Goal: Book appointment/travel/reservation

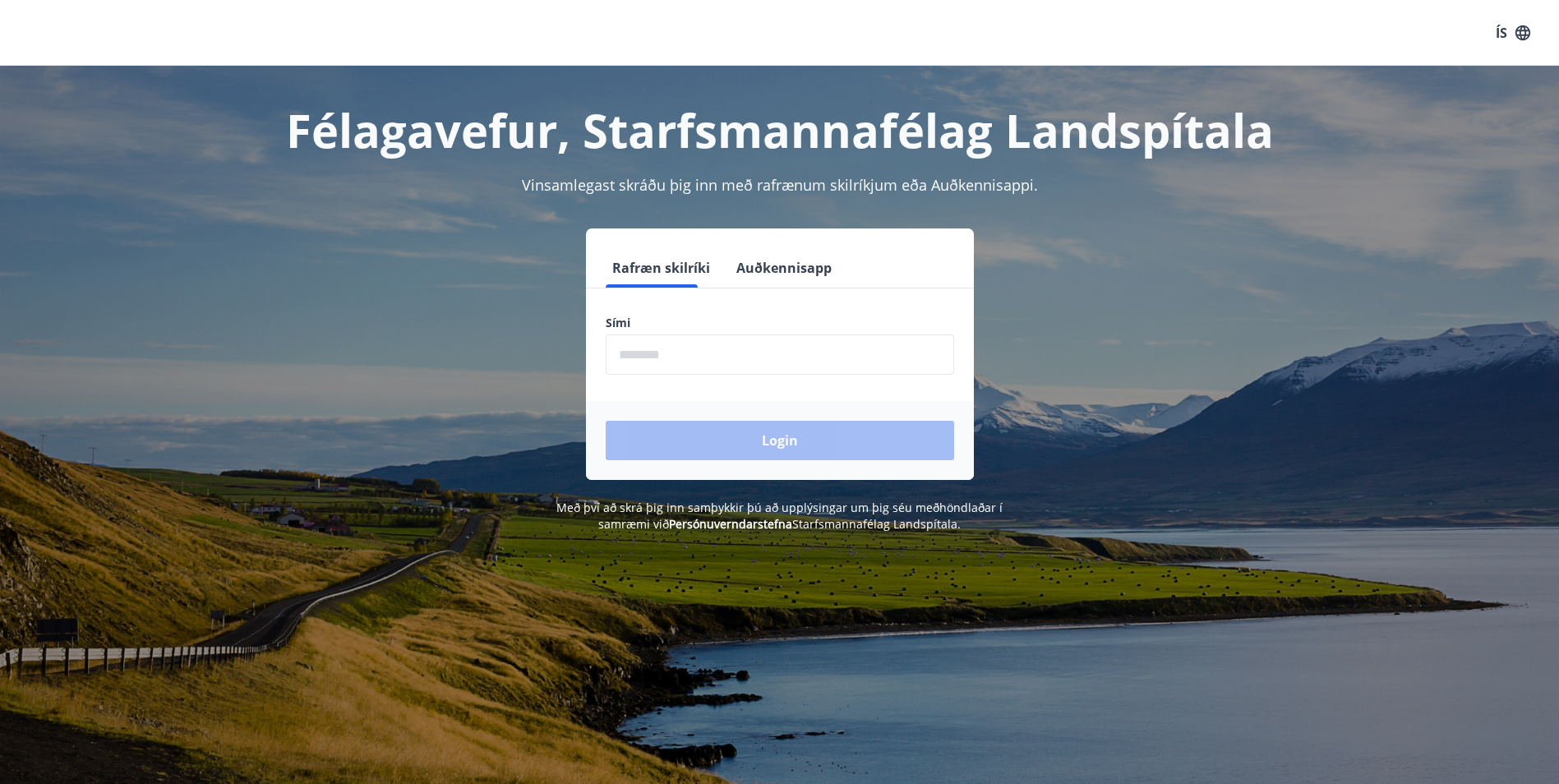
click at [681, 354] on input "phone" at bounding box center [780, 354] width 349 height 41
type input "********"
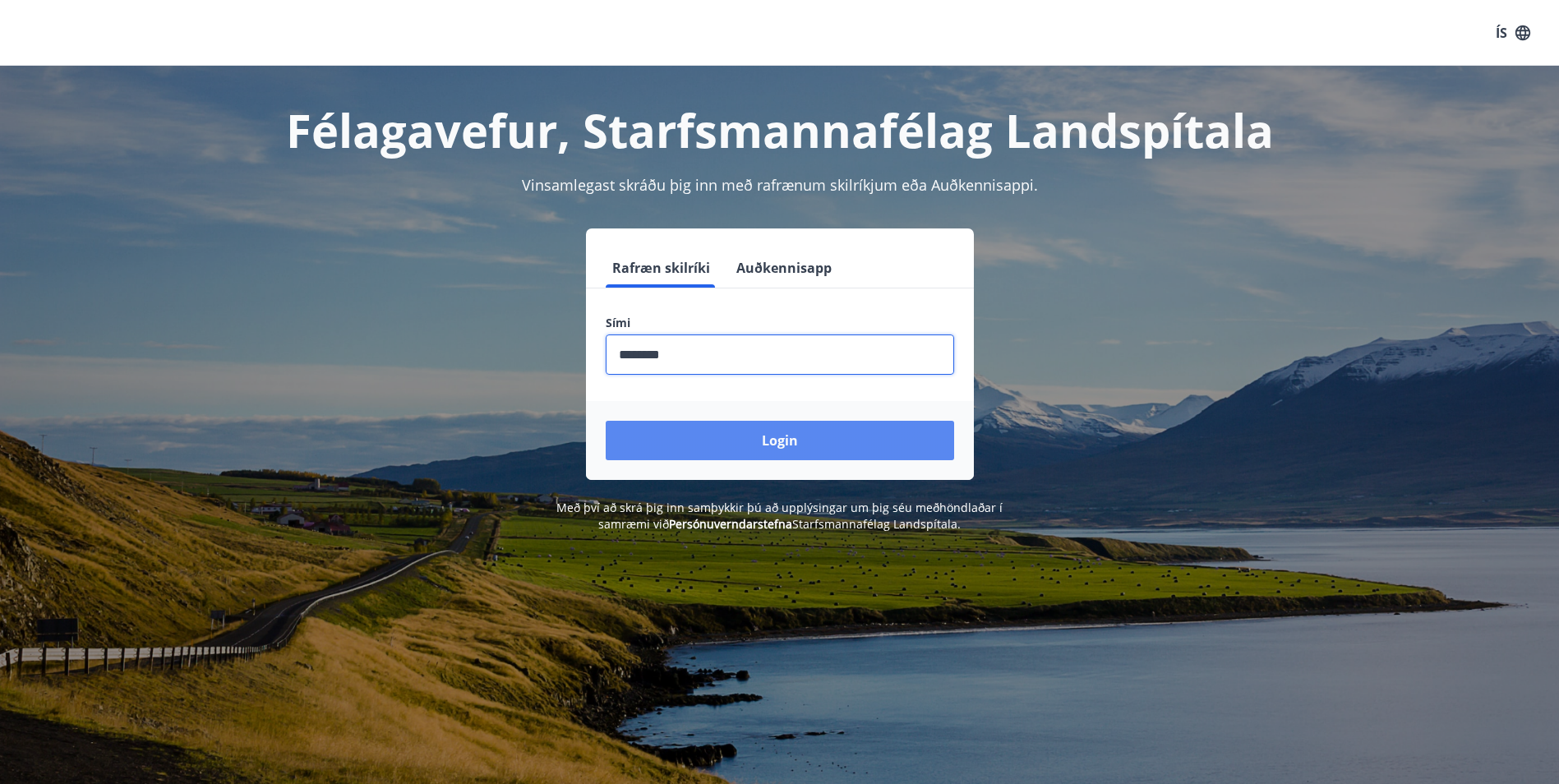
click at [722, 443] on button "Login" at bounding box center [780, 441] width 349 height 40
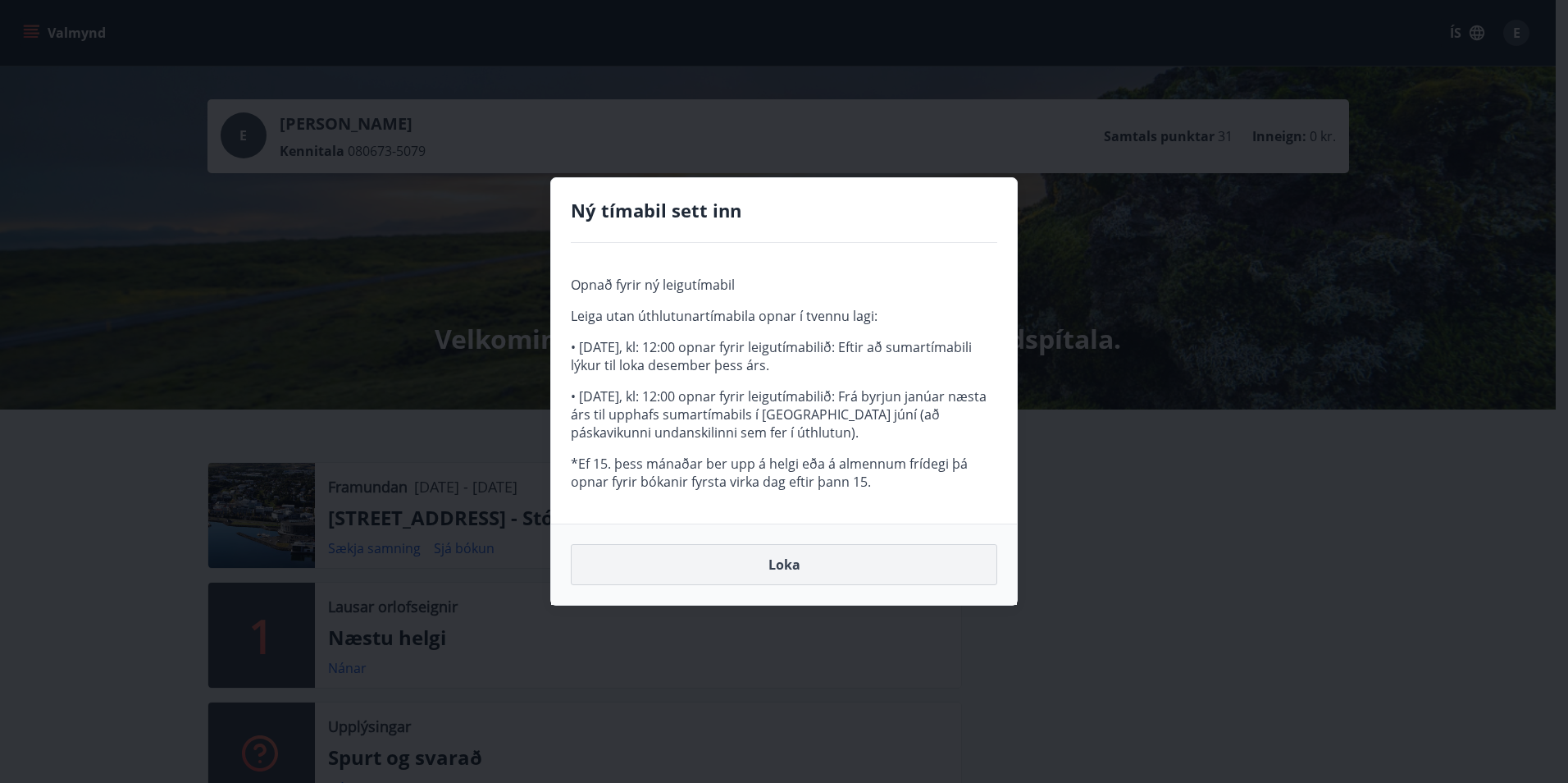
click at [808, 565] on button "Loka" at bounding box center [784, 564] width 426 height 41
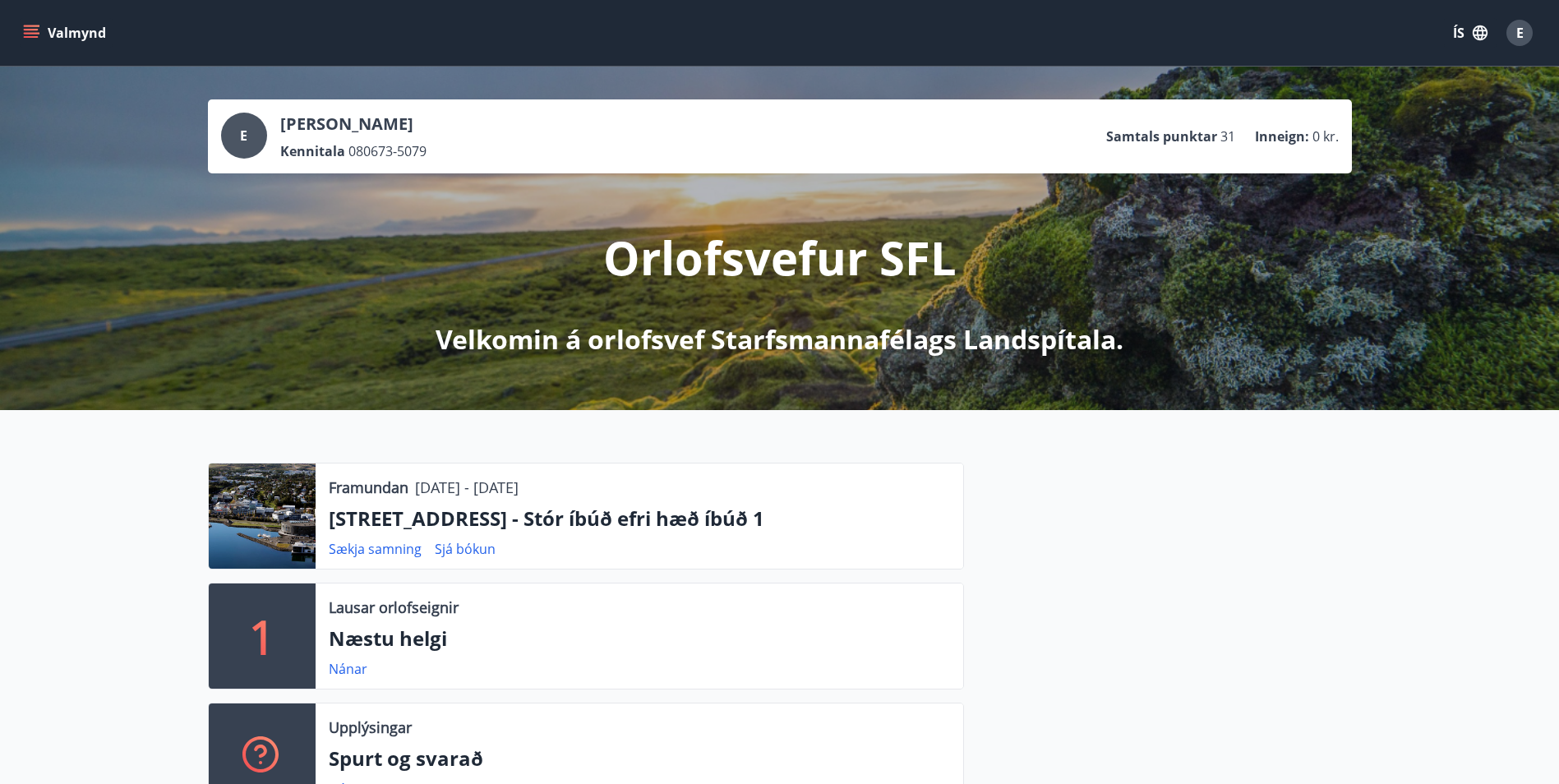
click at [267, 522] on div at bounding box center [262, 516] width 107 height 105
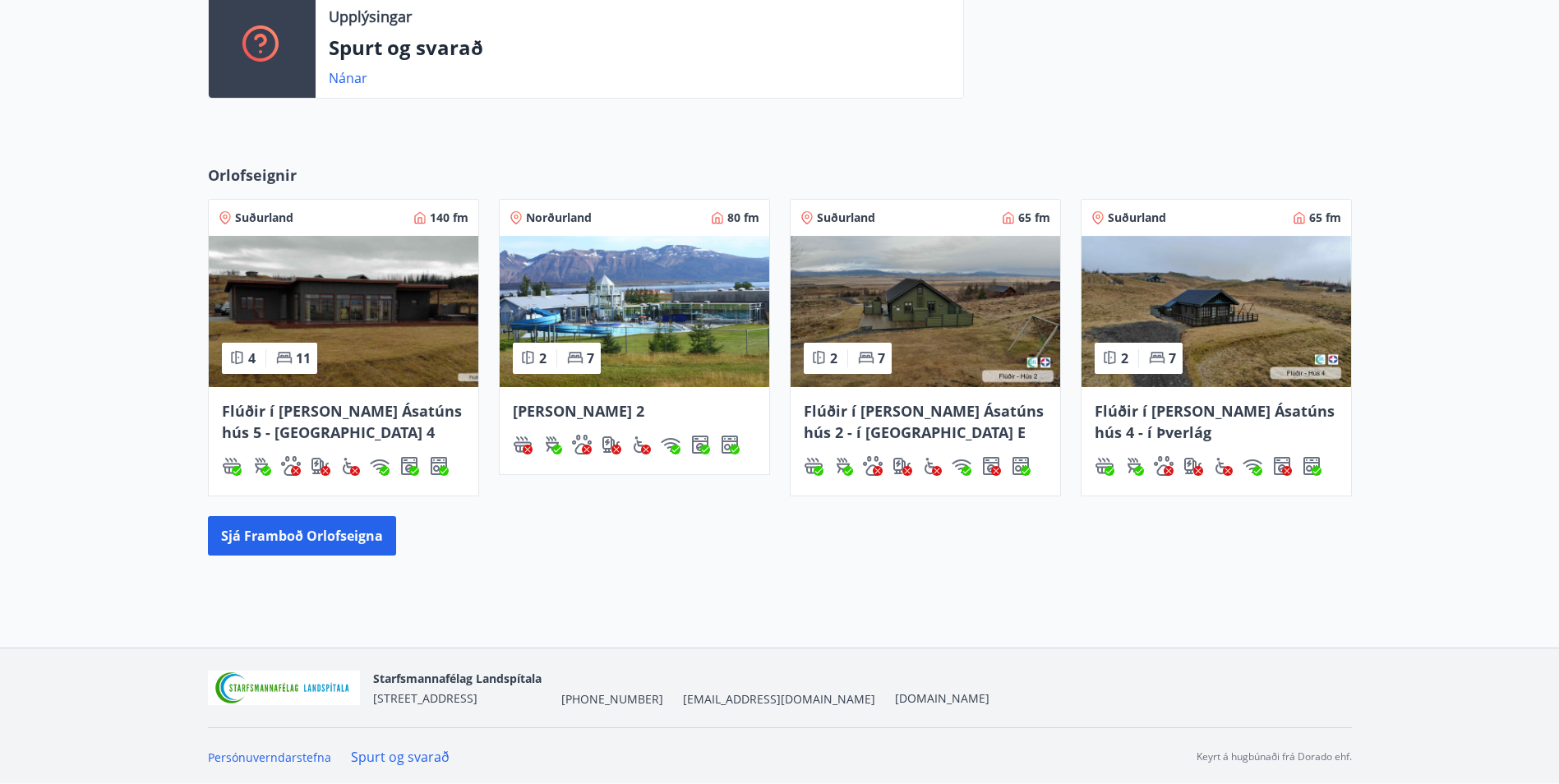
scroll to position [712, 0]
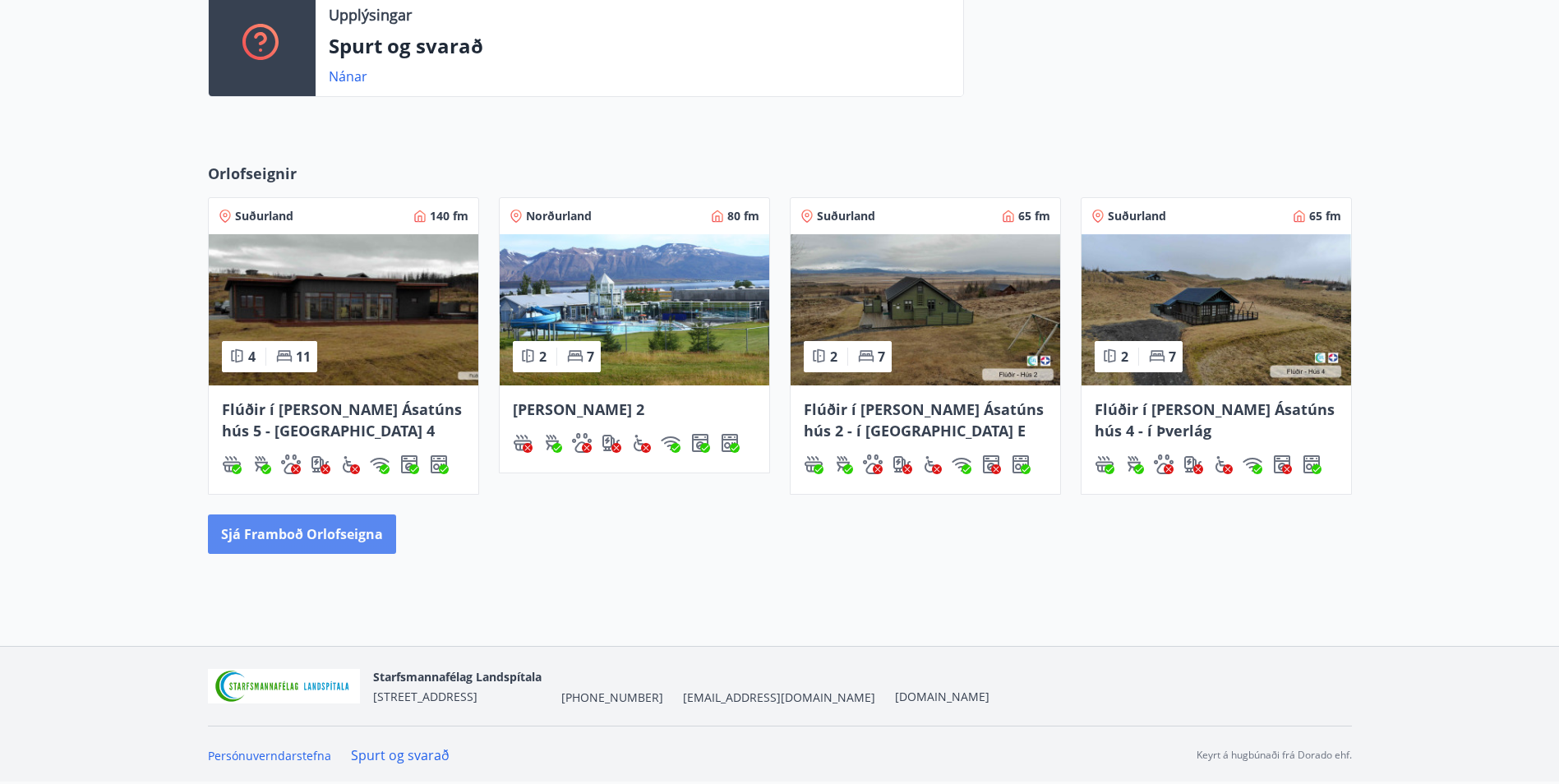
click at [320, 535] on button "Sjá framboð orlofseigna" at bounding box center [302, 534] width 188 height 40
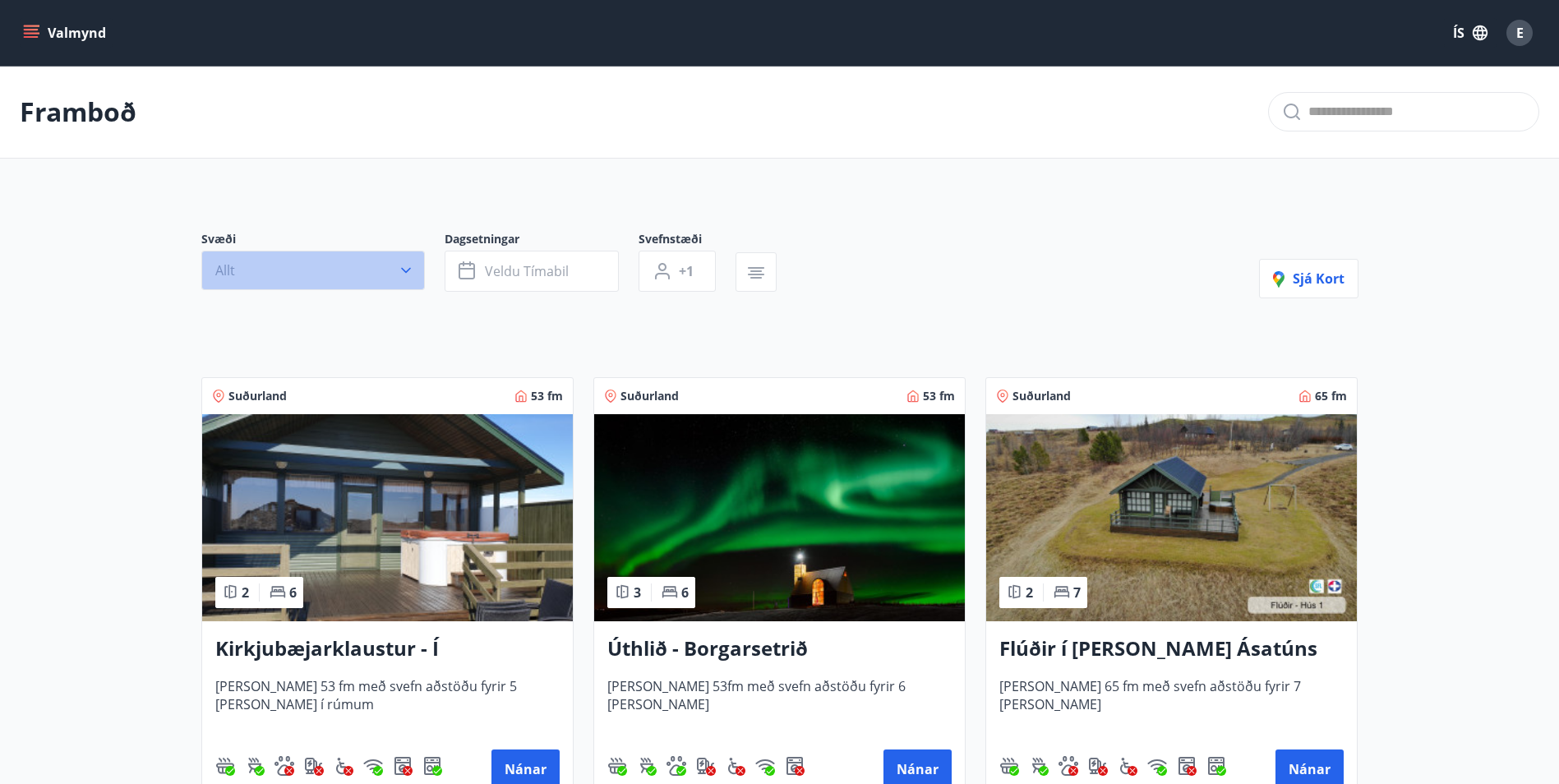
click at [405, 267] on icon "button" at bounding box center [405, 270] width 16 height 16
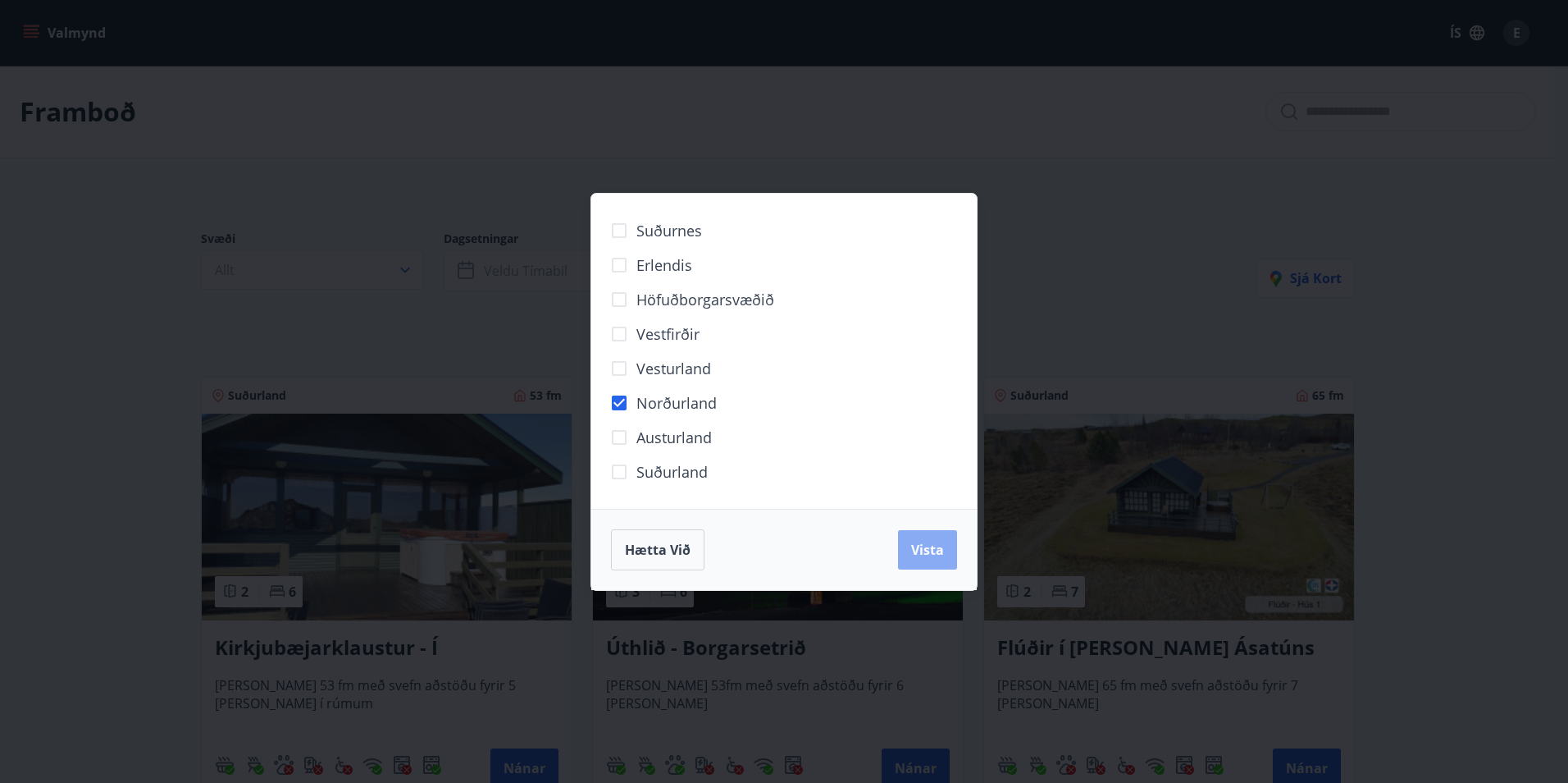
click at [933, 550] on span "Vista" at bounding box center [927, 550] width 33 height 18
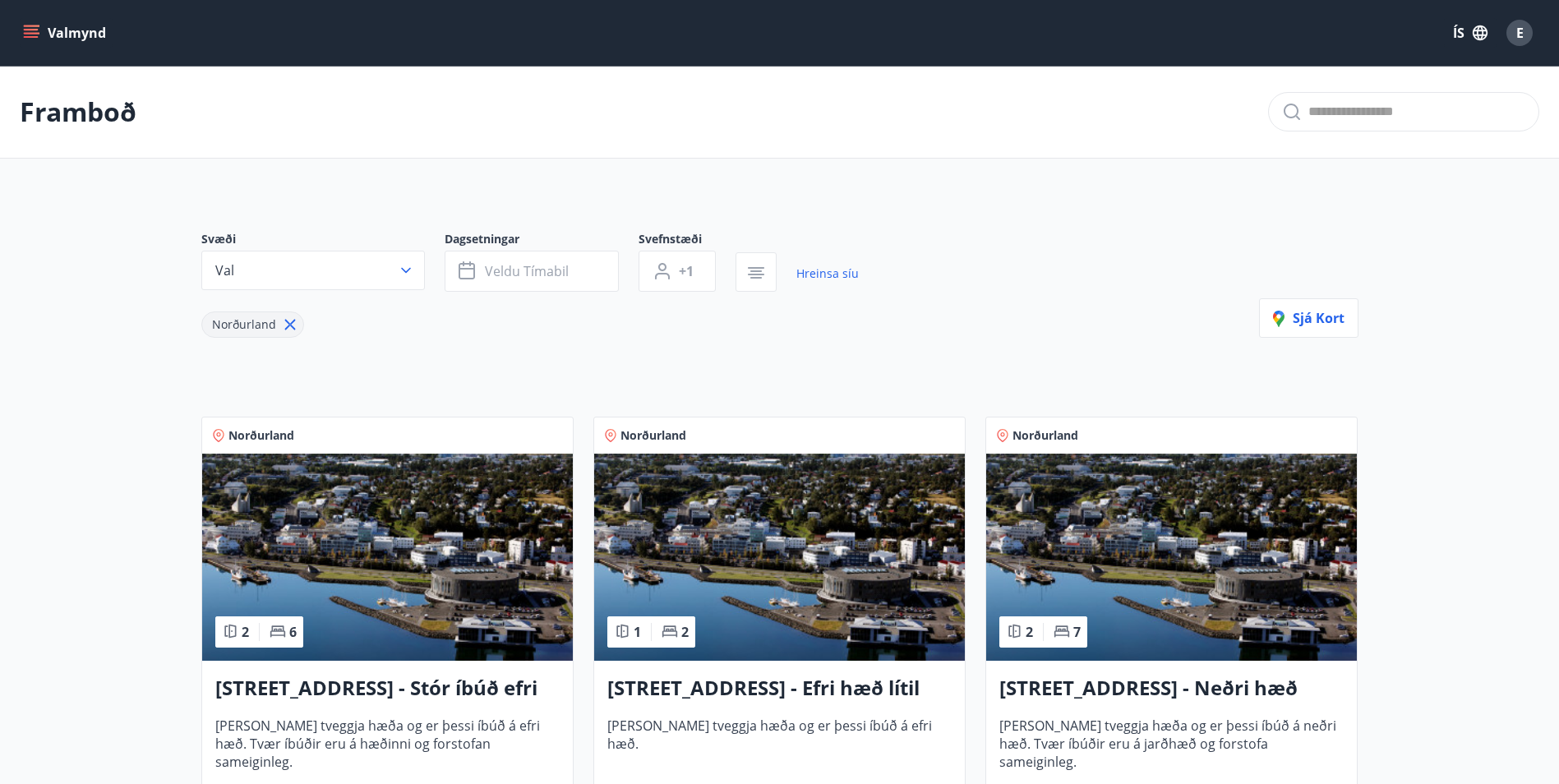
click at [363, 604] on img at bounding box center [387, 557] width 371 height 207
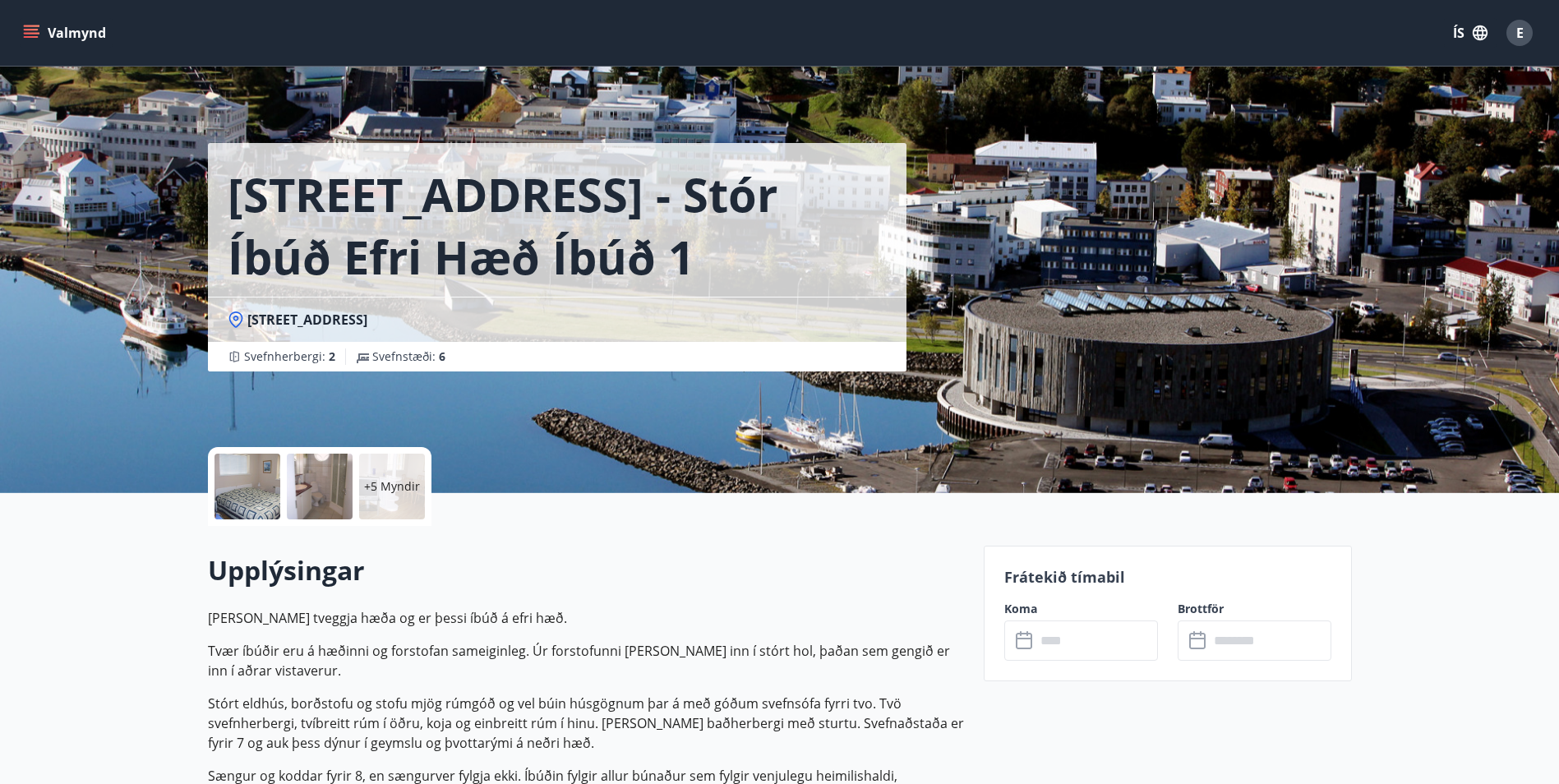
click at [255, 481] on div at bounding box center [248, 486] width 66 height 66
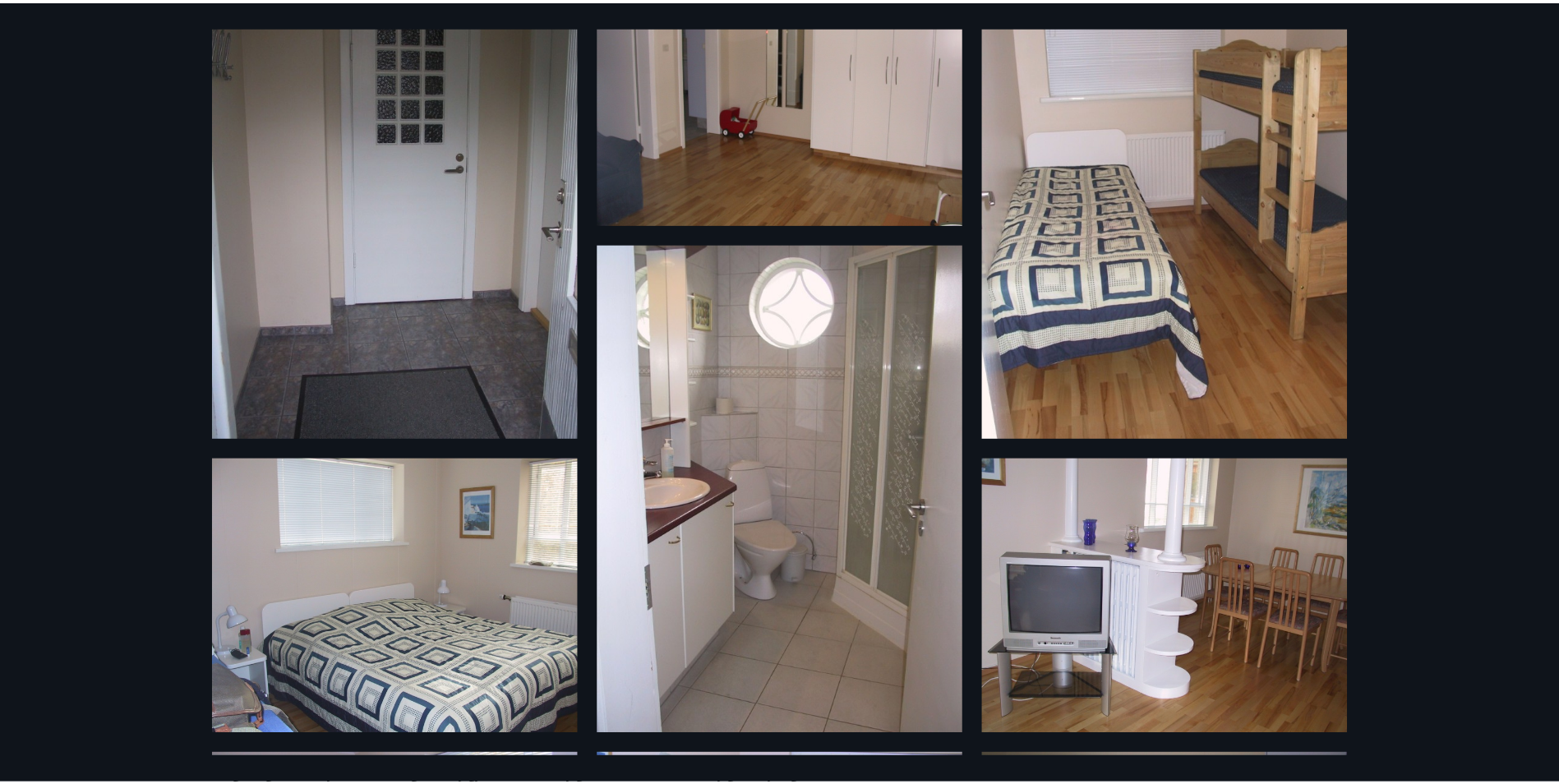
scroll to position [142, 0]
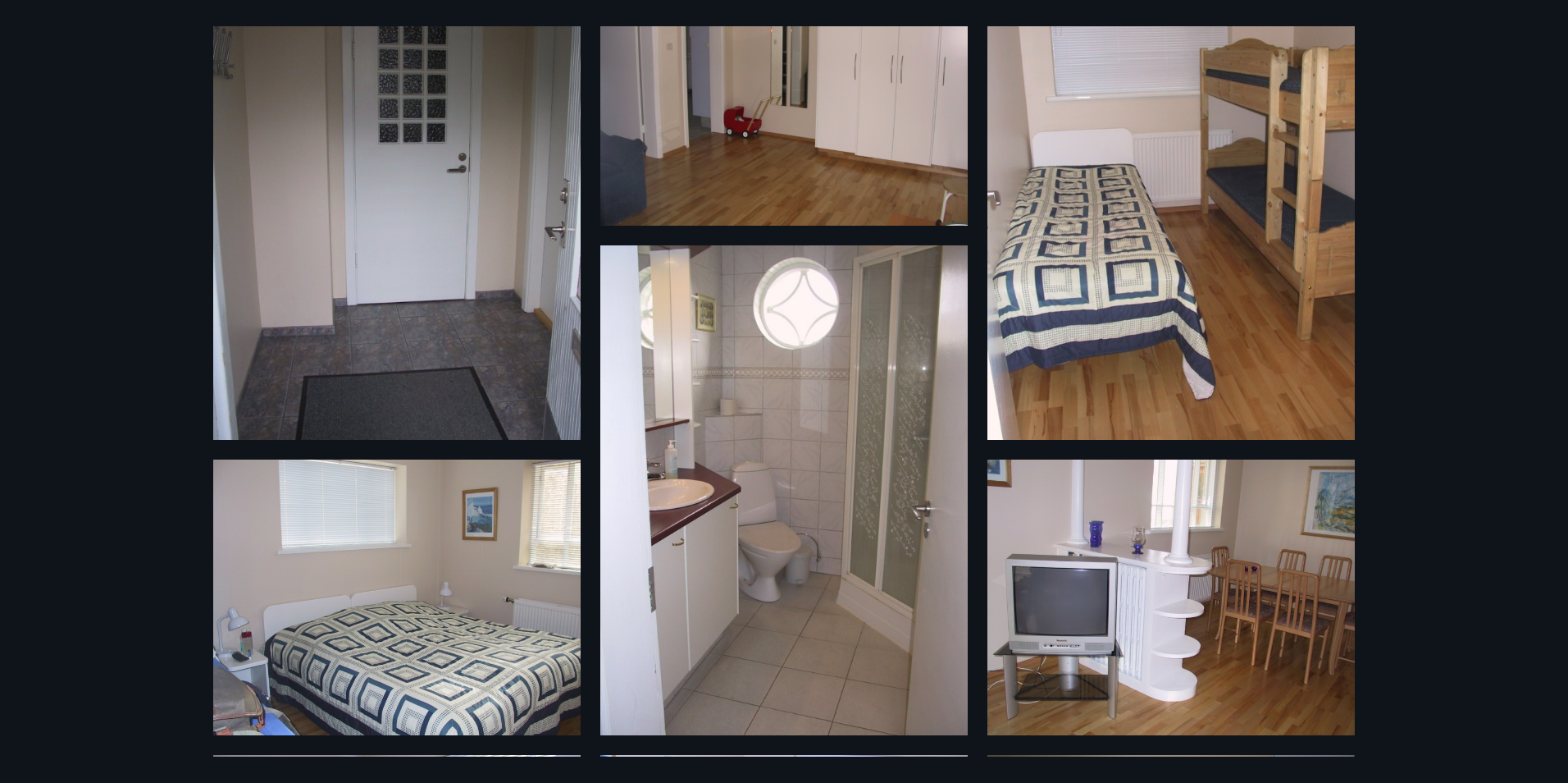
click at [302, 625] on img at bounding box center [397, 597] width 368 height 276
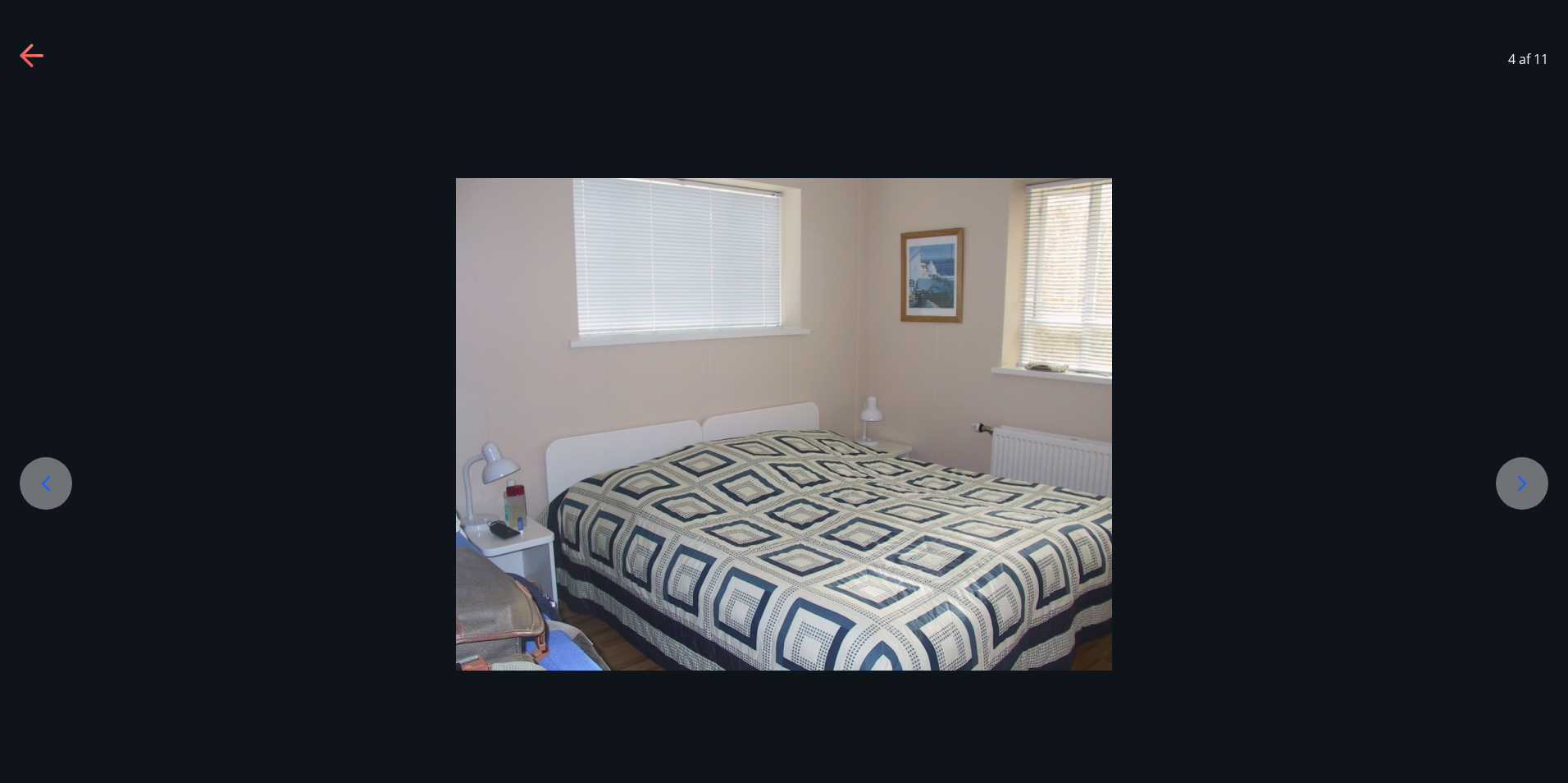
click at [1522, 475] on icon at bounding box center [1522, 483] width 26 height 26
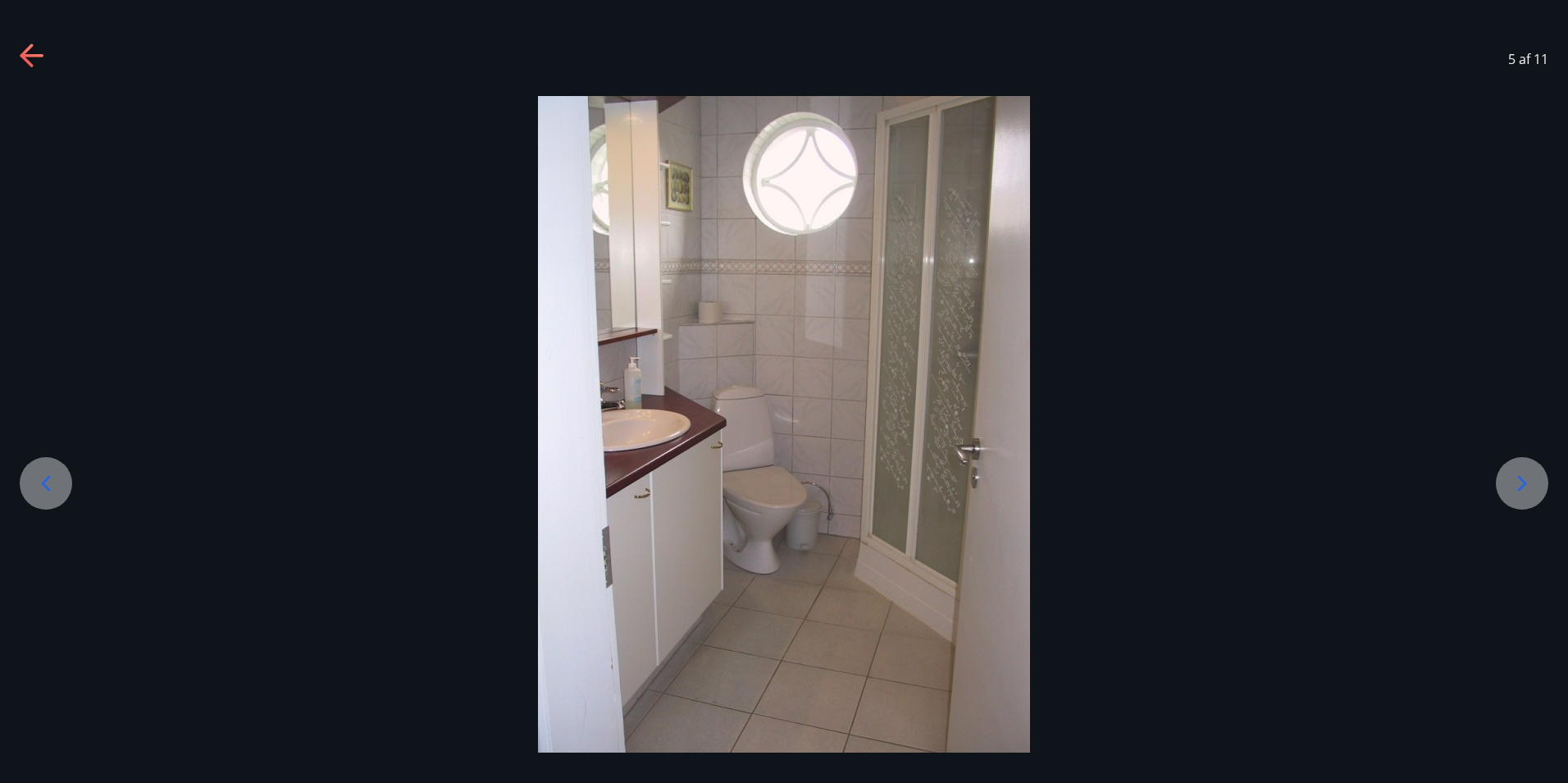
click at [1522, 475] on icon at bounding box center [1522, 483] width 26 height 26
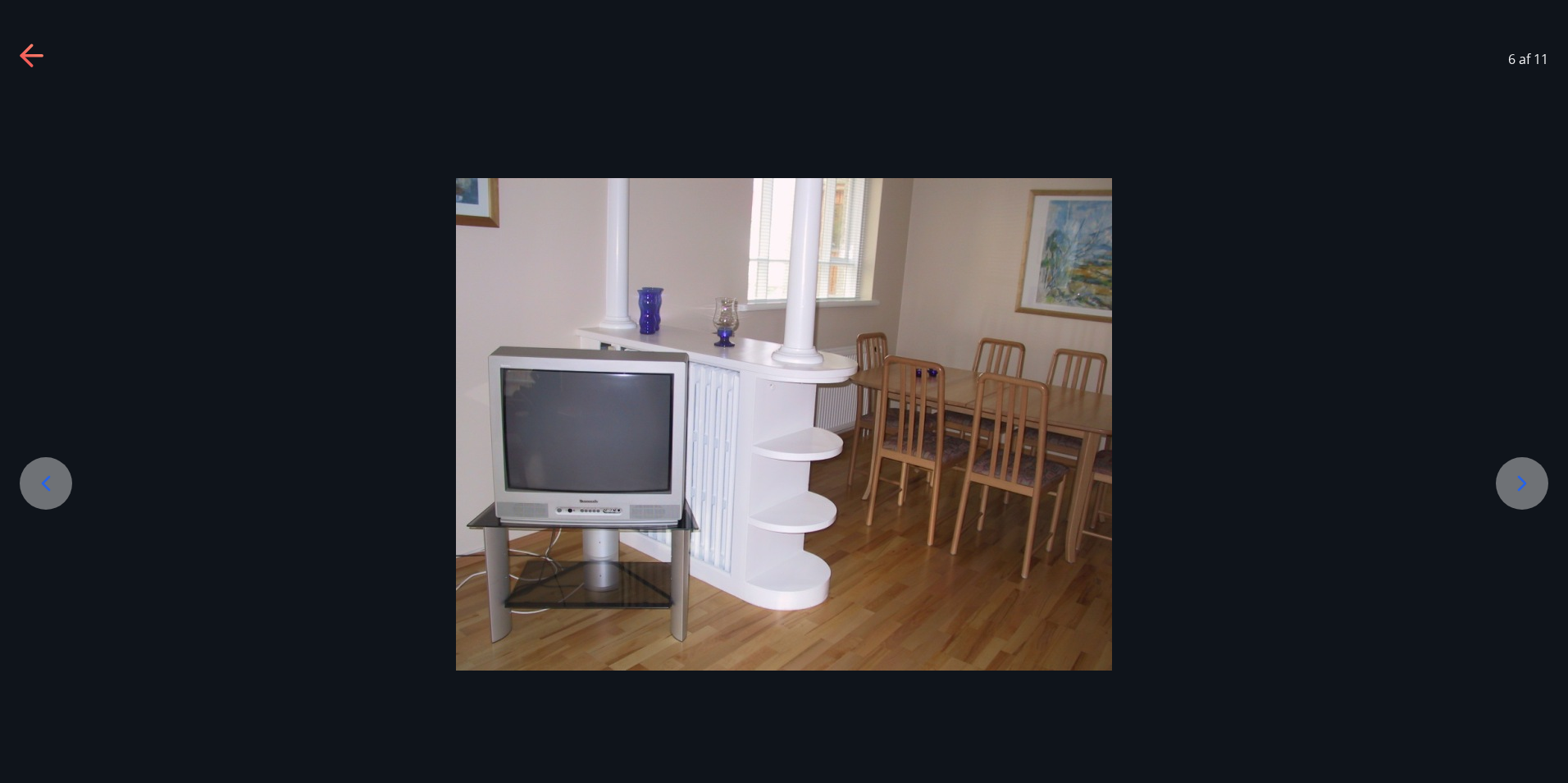
click at [1522, 475] on icon at bounding box center [1522, 483] width 26 height 26
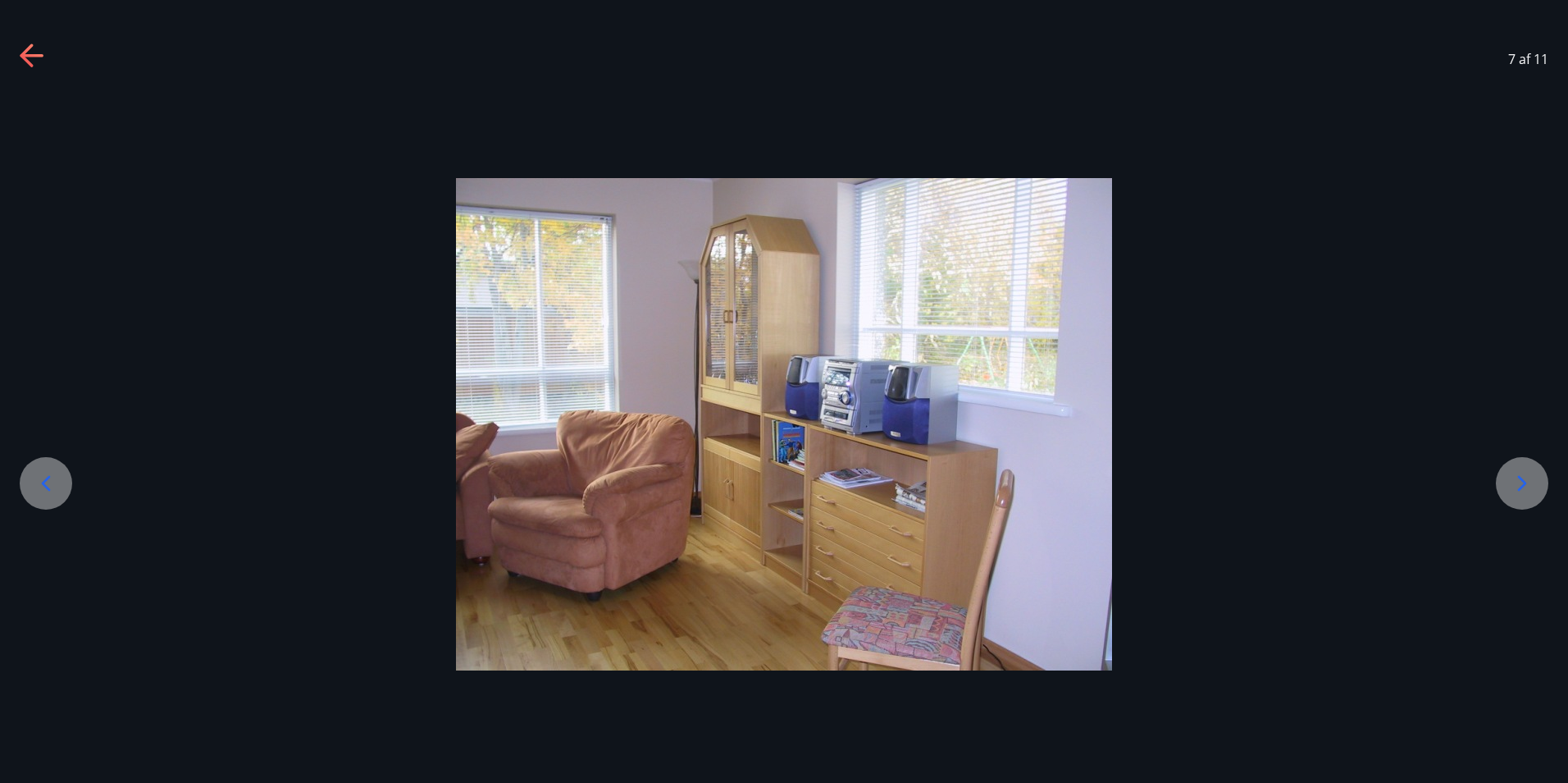
click at [1522, 475] on icon at bounding box center [1522, 483] width 26 height 26
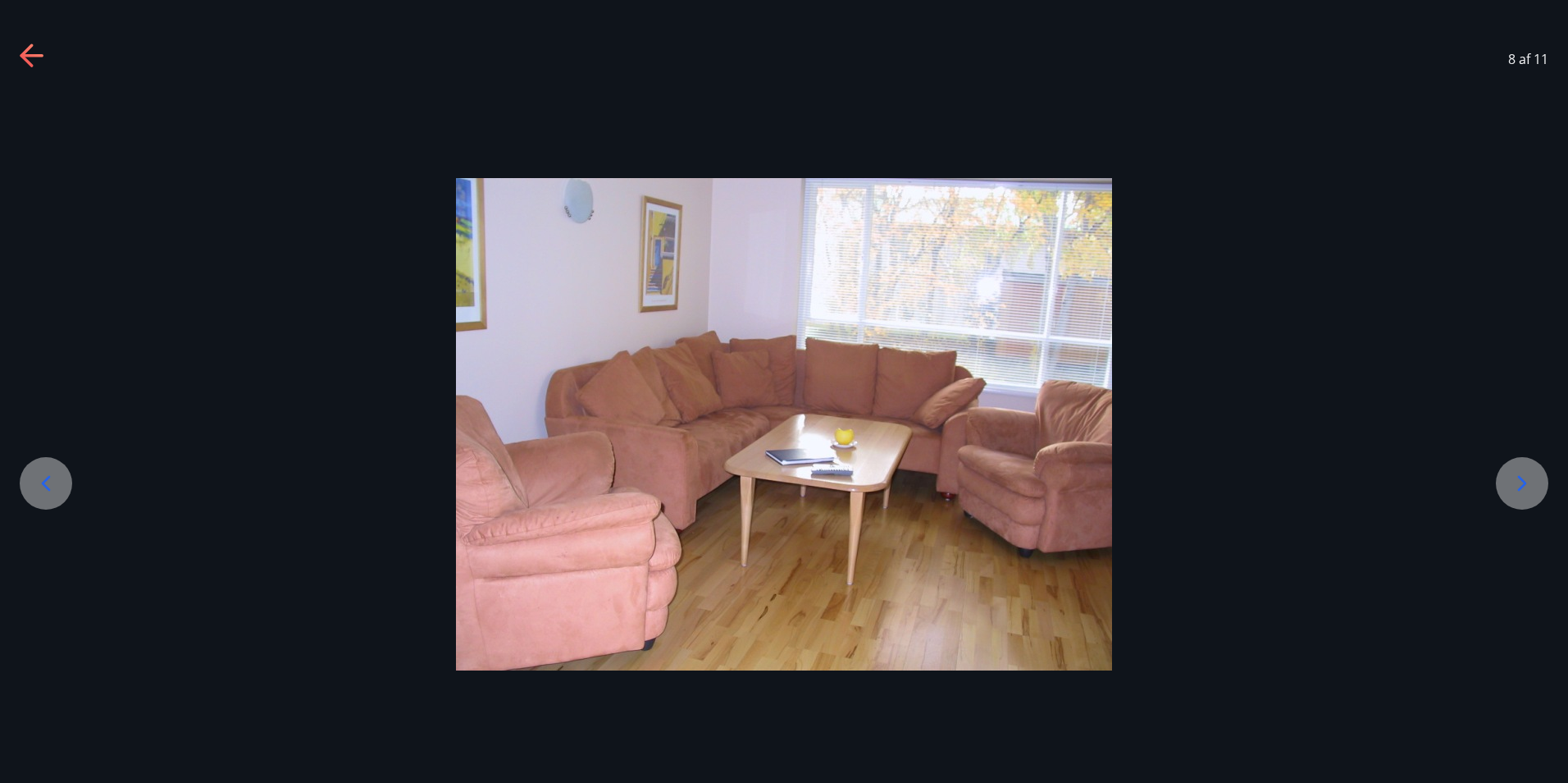
click at [1522, 475] on icon at bounding box center [1522, 483] width 26 height 26
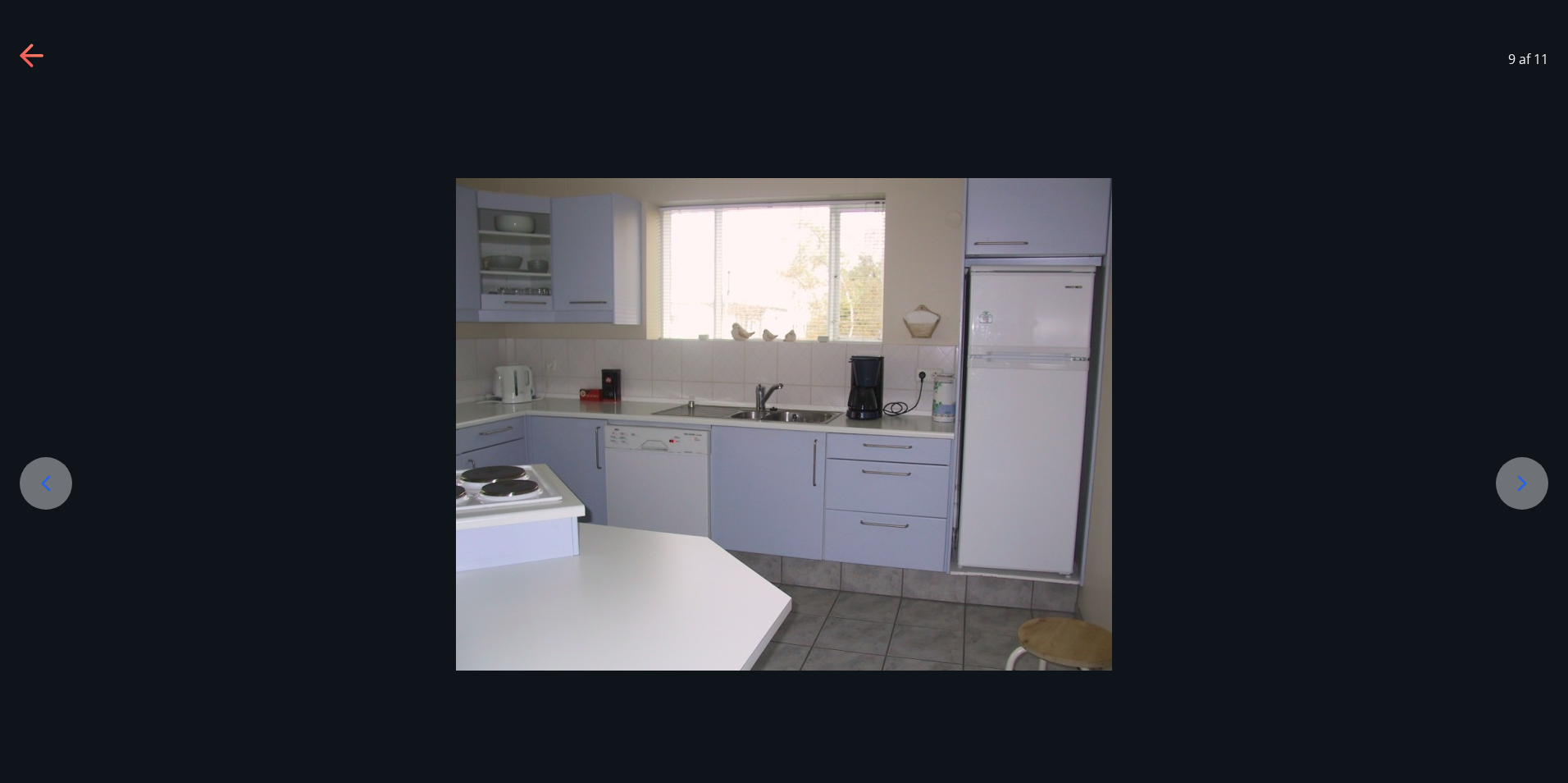
click at [1522, 475] on icon at bounding box center [1522, 483] width 26 height 26
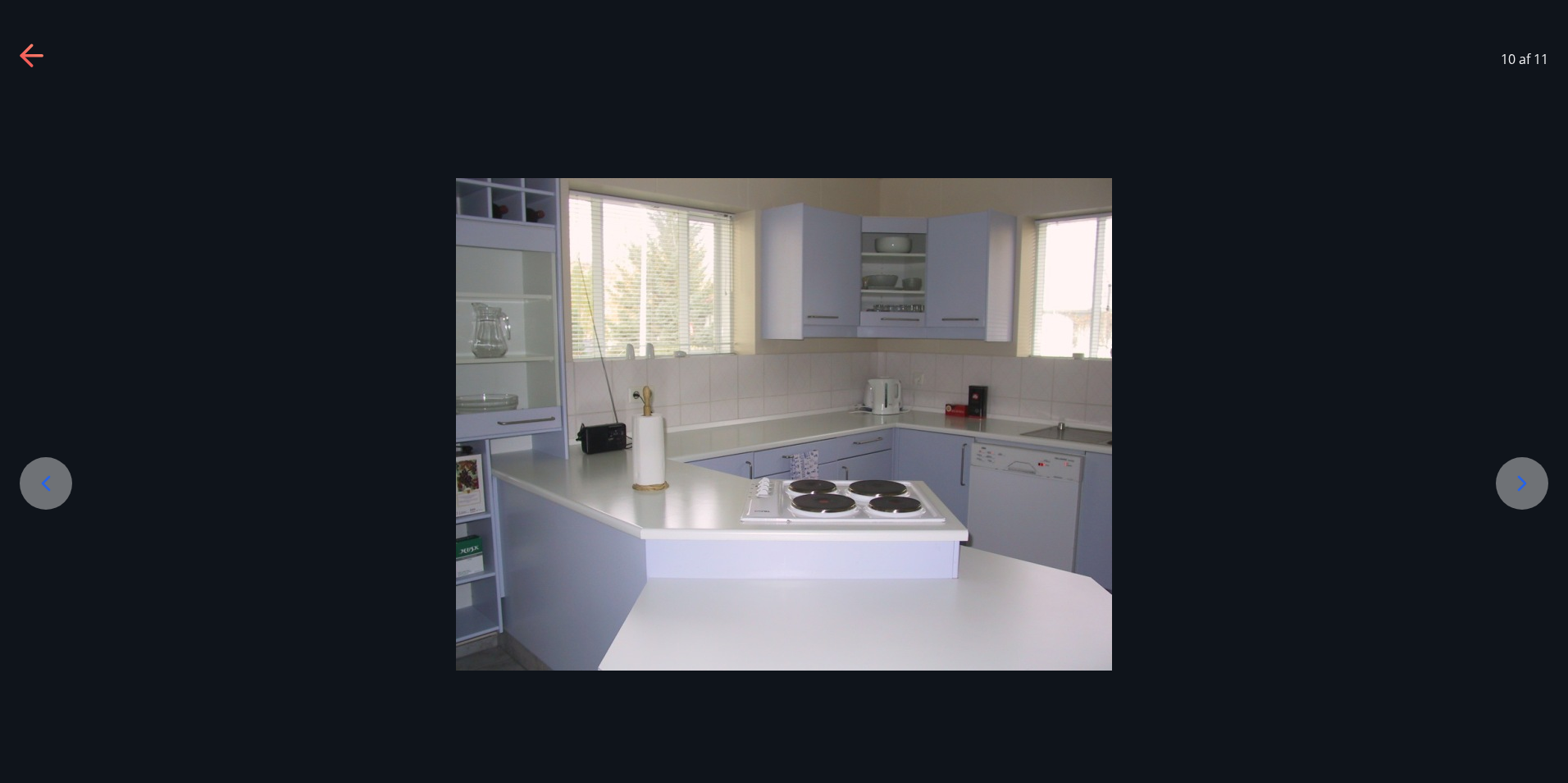
click at [1522, 475] on icon at bounding box center [1522, 483] width 26 height 26
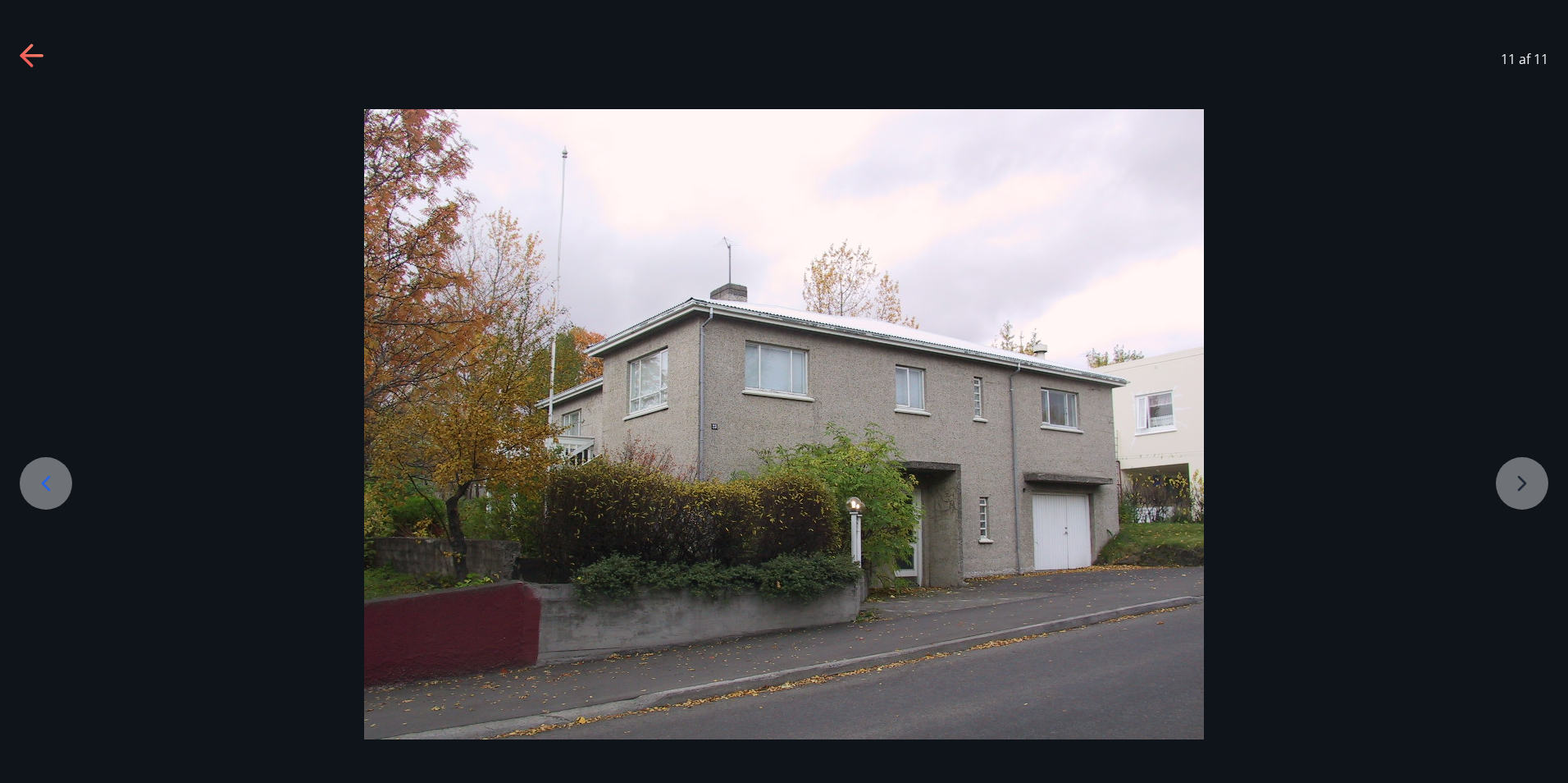
click at [1357, 320] on div at bounding box center [784, 424] width 1568 height 630
click at [1517, 486] on div at bounding box center [784, 424] width 1568 height 630
click at [1517, 482] on div at bounding box center [784, 424] width 1568 height 630
click at [21, 48] on icon at bounding box center [33, 56] width 26 height 26
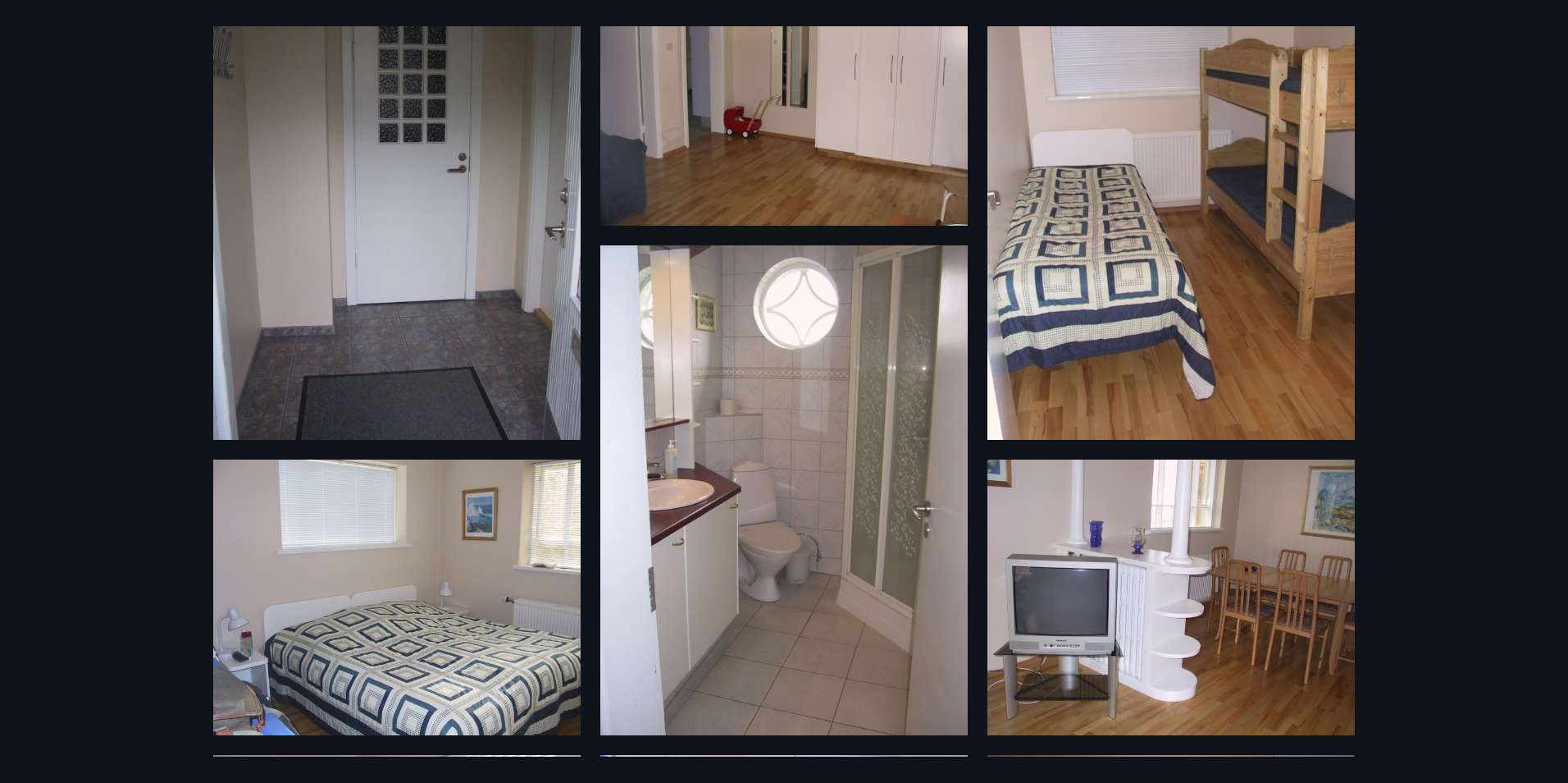
drag, startPoint x: 1500, startPoint y: 375, endPoint x: 1445, endPoint y: 329, distance: 71.7
click at [1456, 368] on div "11 Myndir" at bounding box center [784, 391] width 1568 height 783
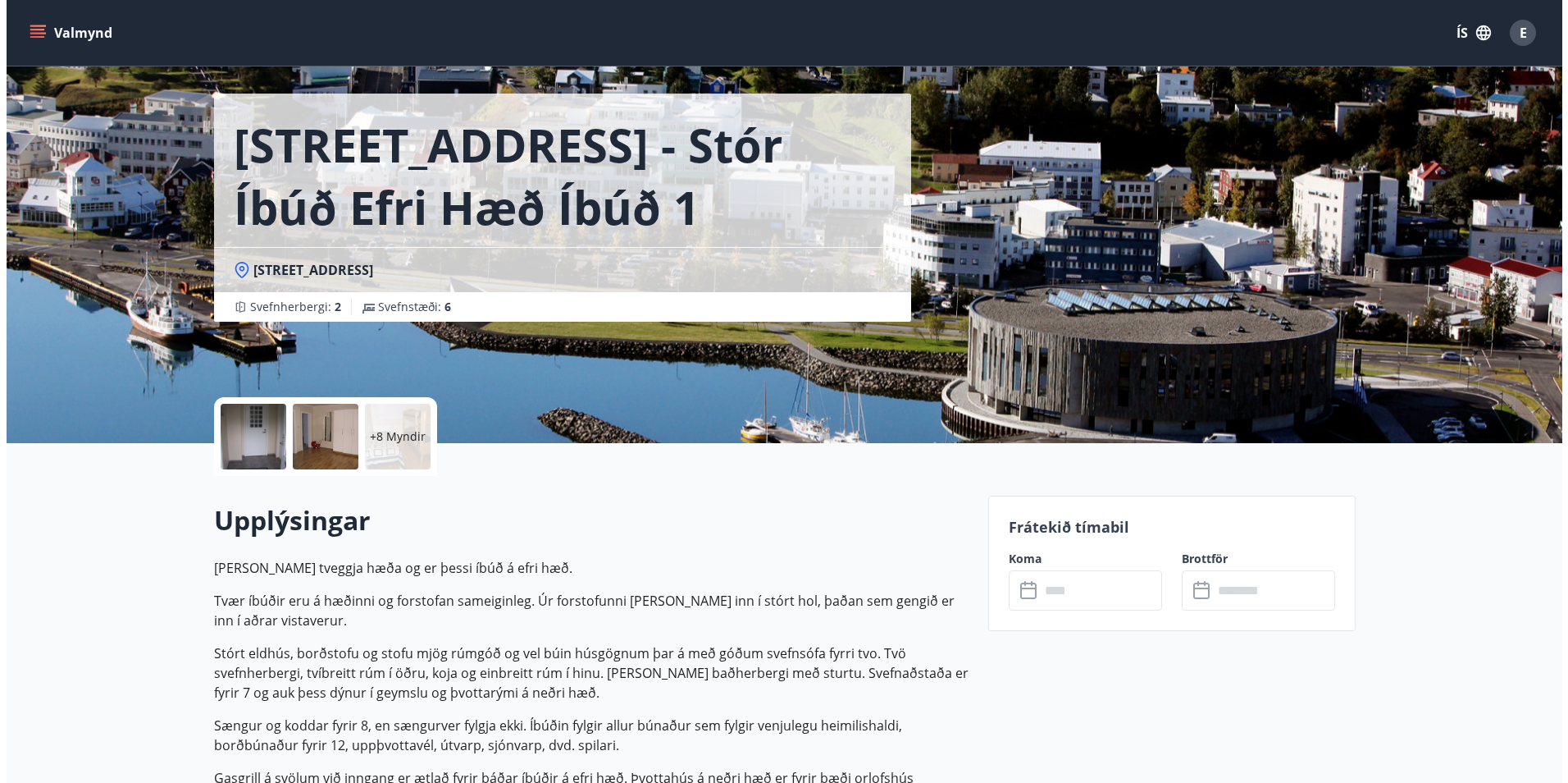
scroll to position [0, 0]
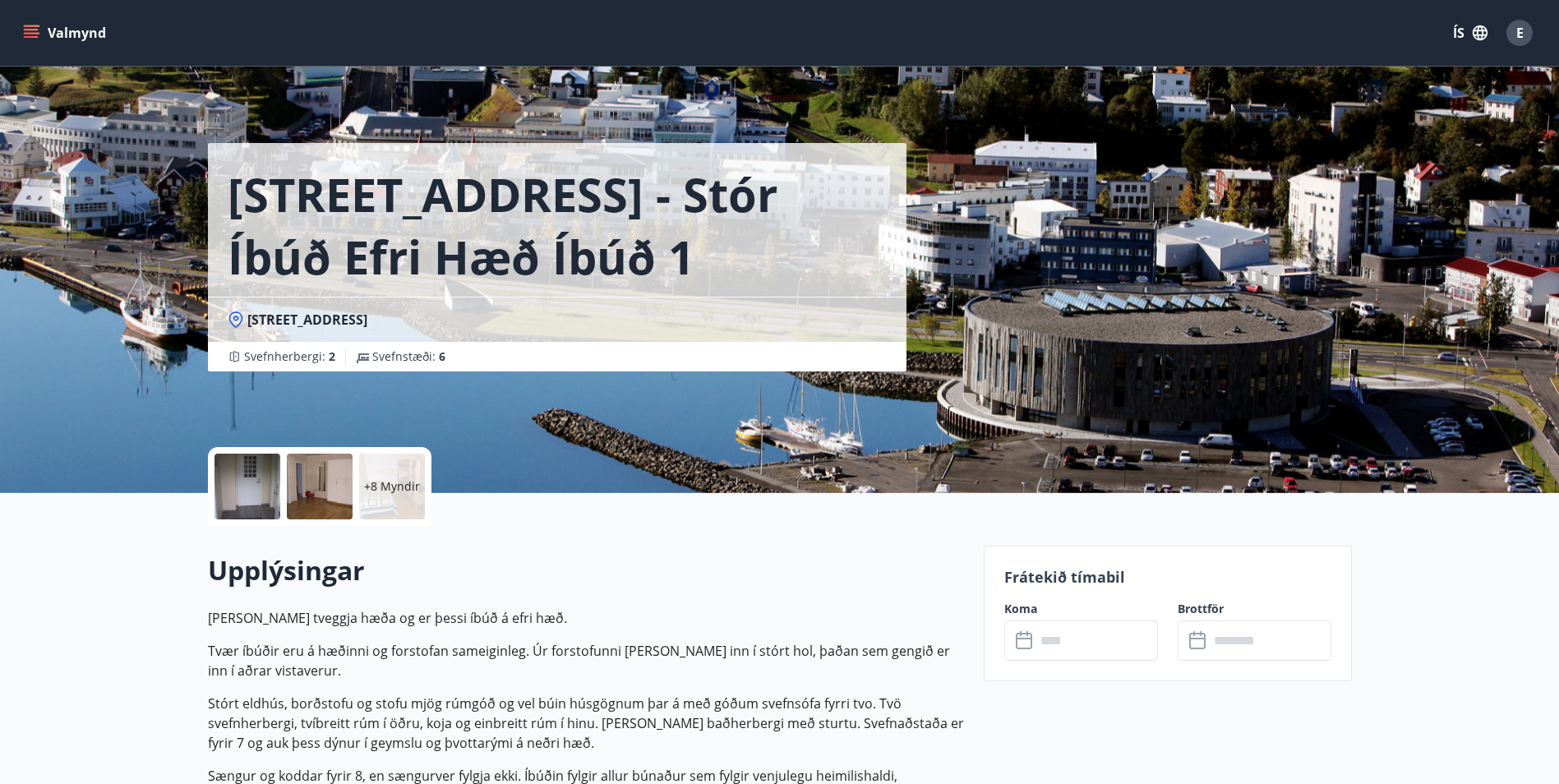
click at [244, 486] on div at bounding box center [248, 486] width 66 height 66
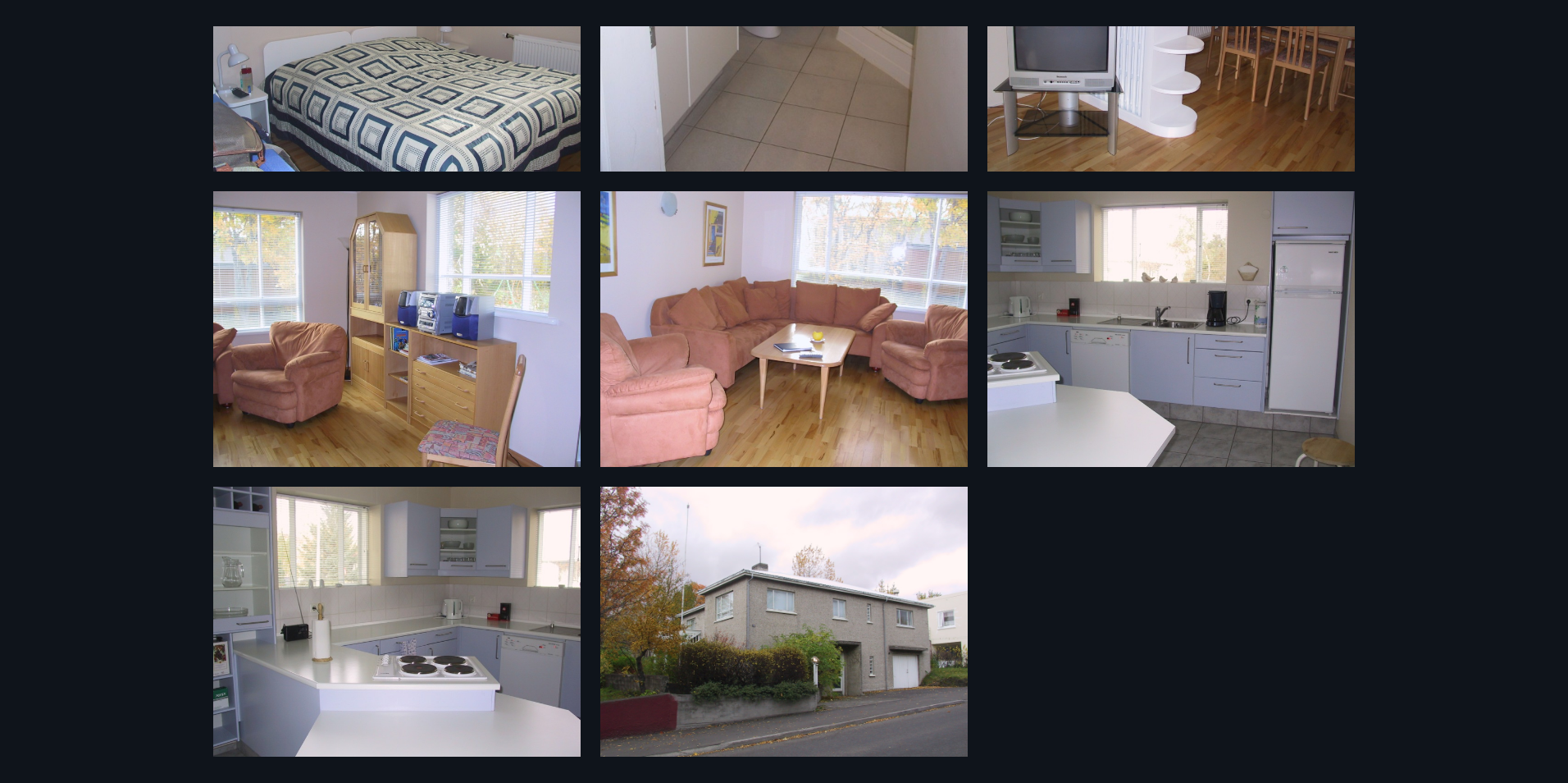
scroll to position [716, 0]
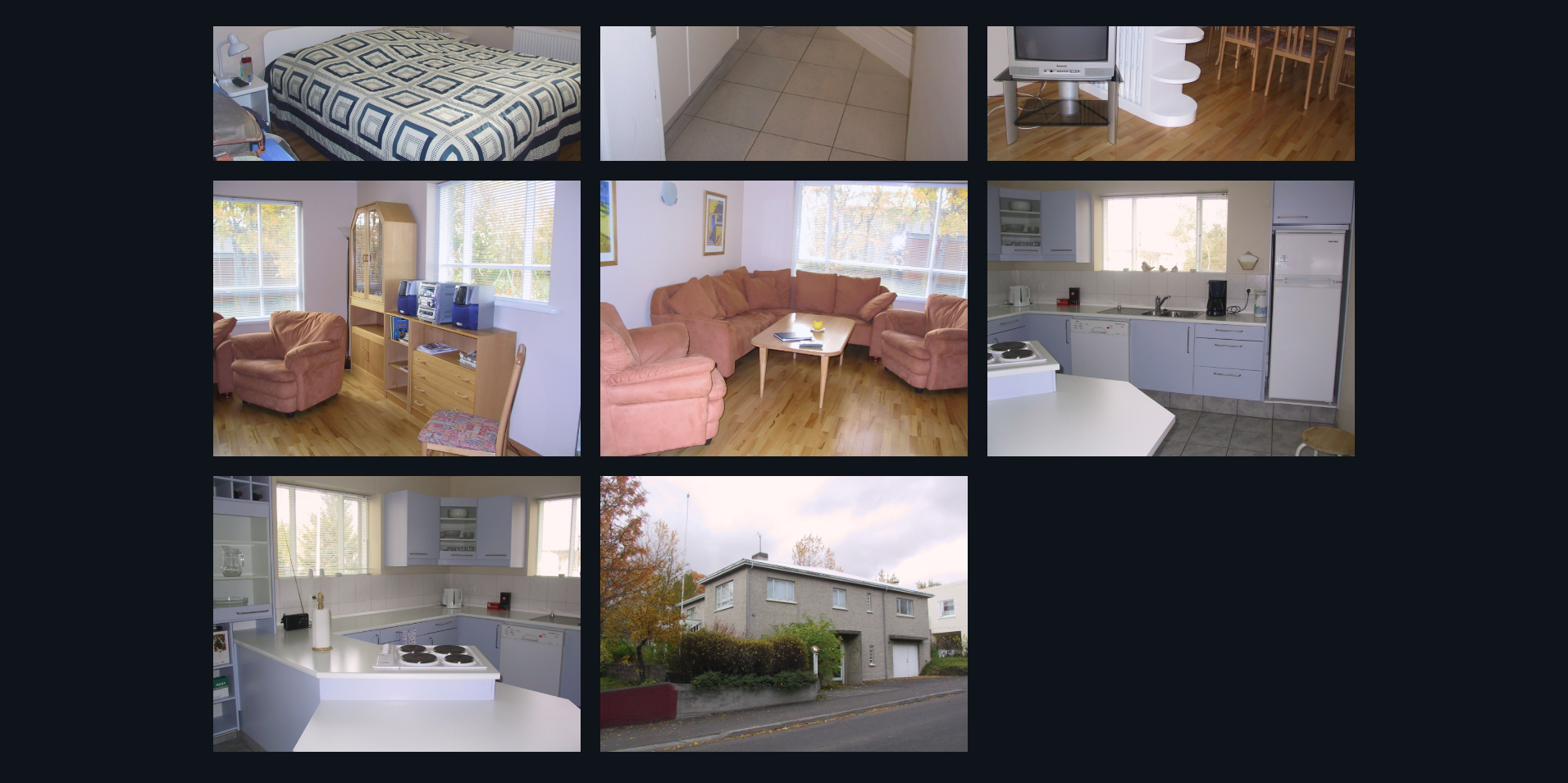
click at [814, 632] on img at bounding box center [784, 613] width 368 height 276
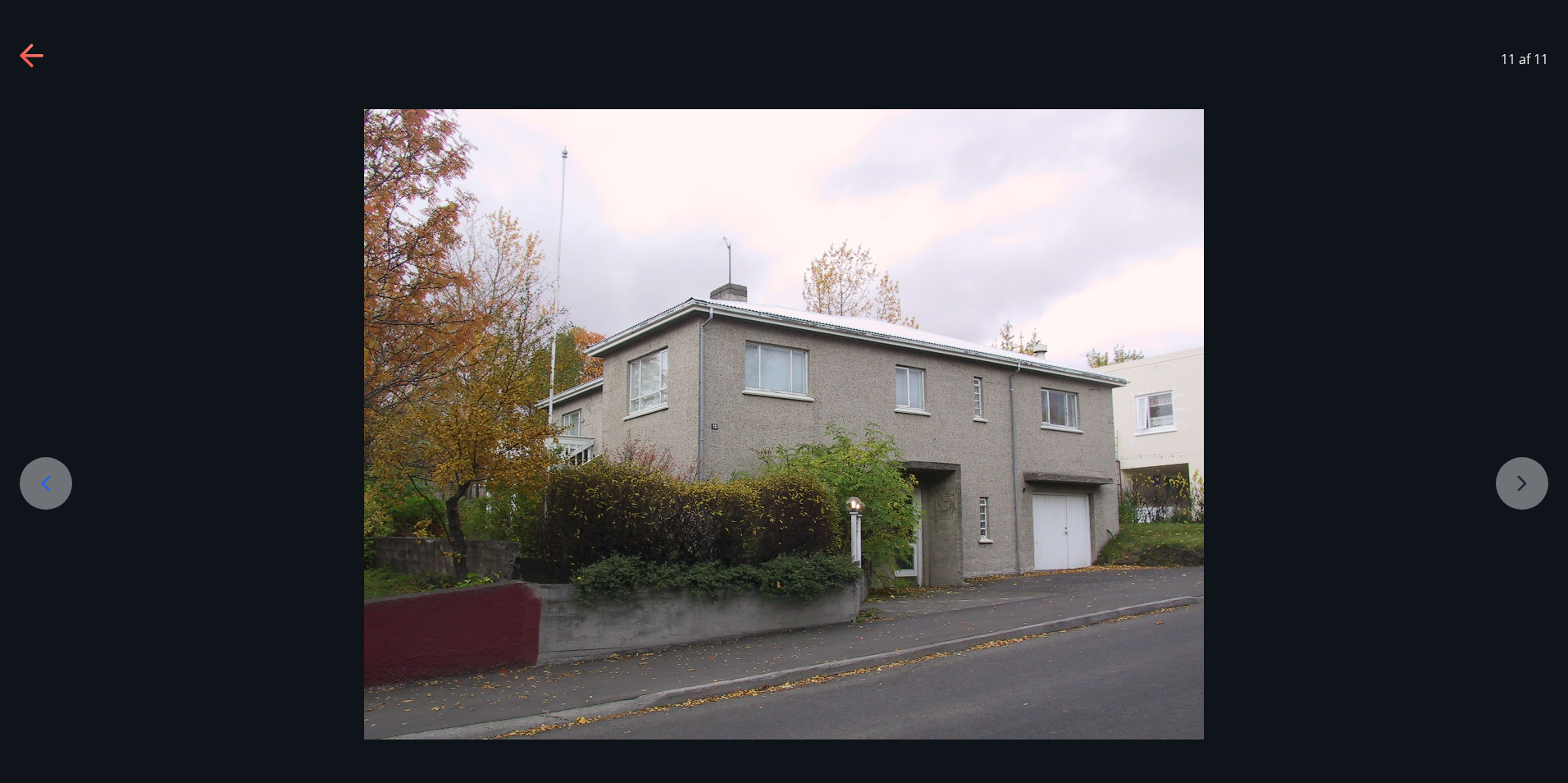
click at [31, 53] on icon at bounding box center [33, 56] width 26 height 26
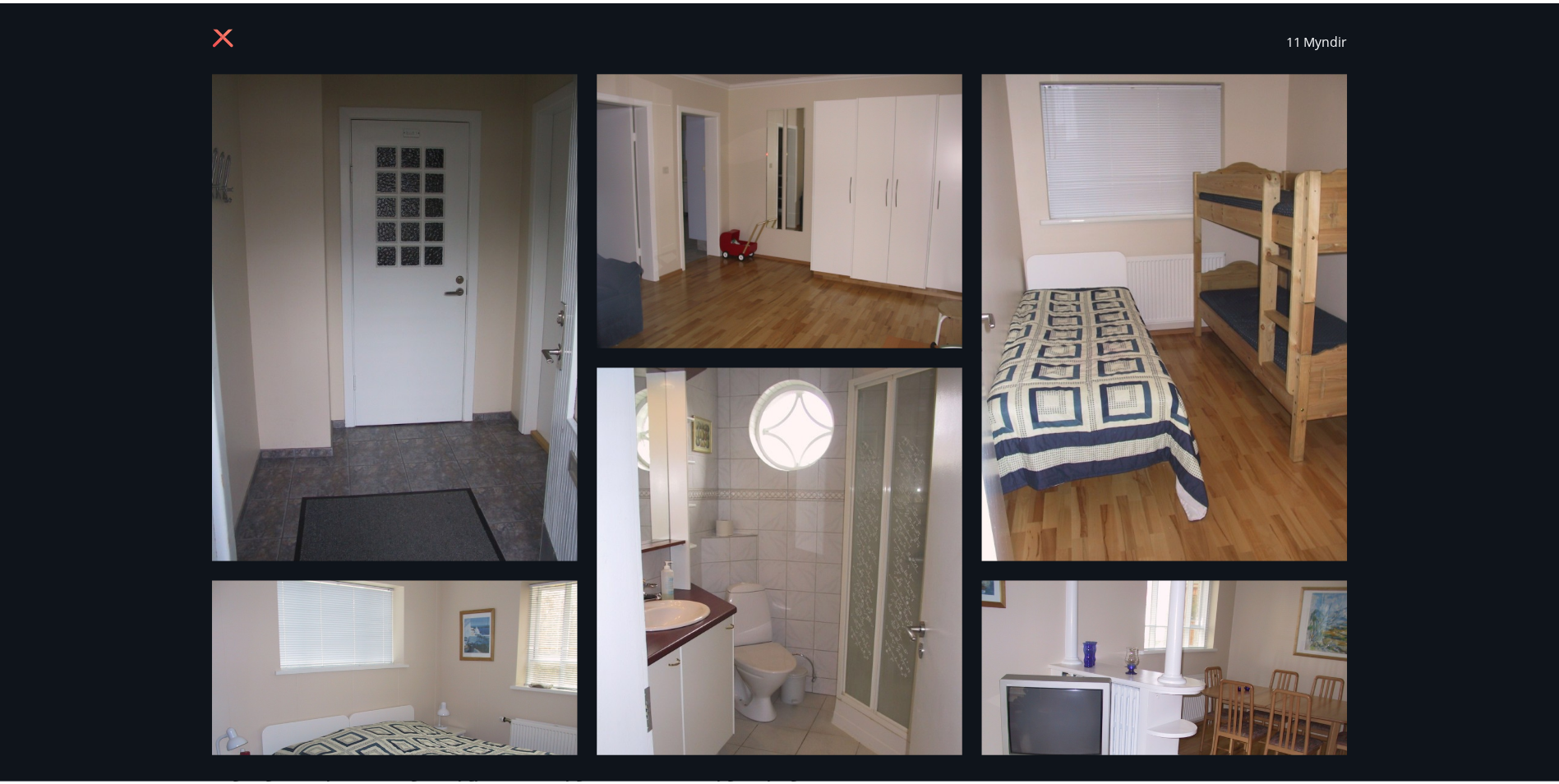
scroll to position [0, 0]
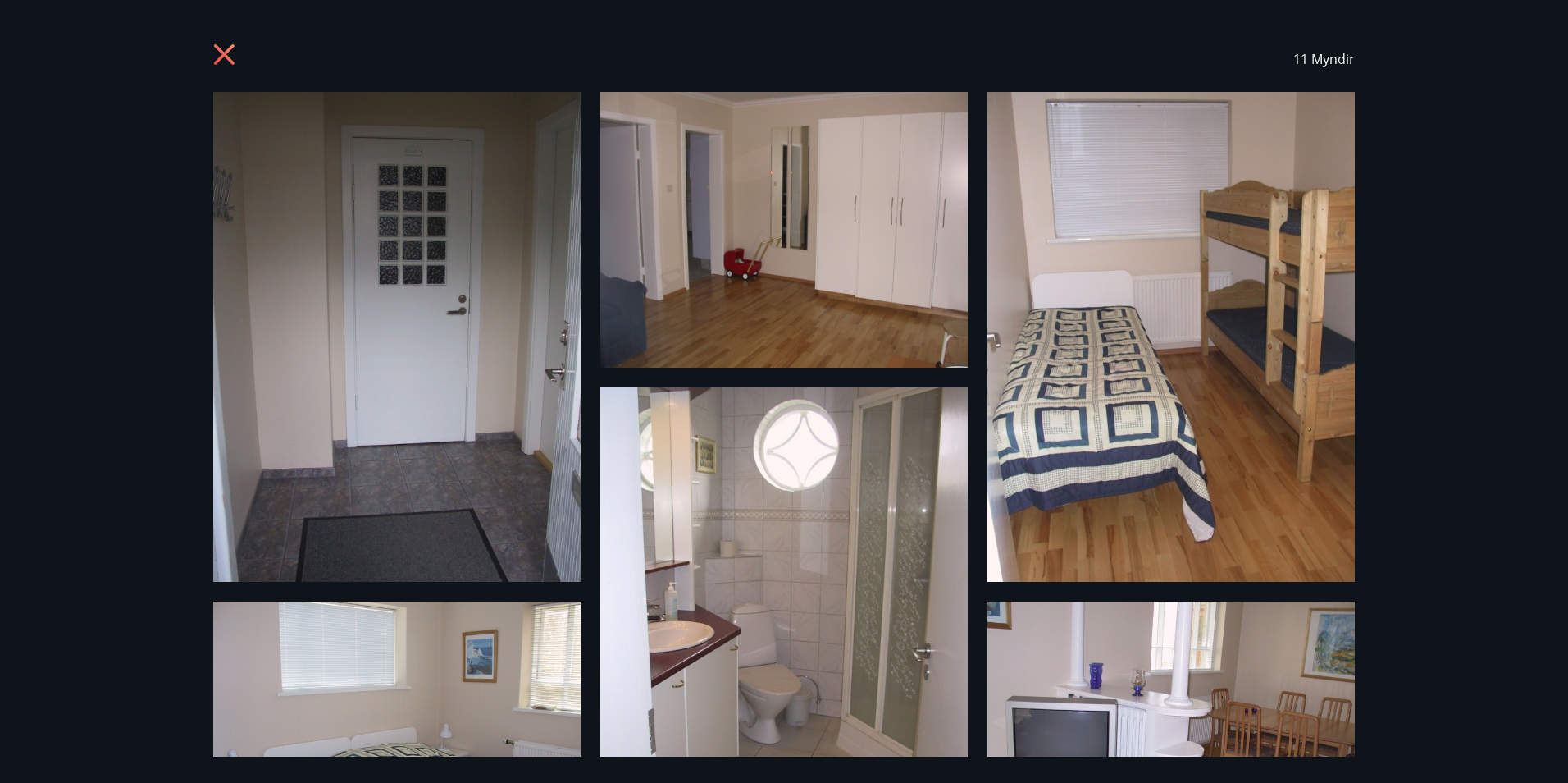
click at [226, 49] on icon at bounding box center [226, 56] width 26 height 26
